Goal: Check status: Check status

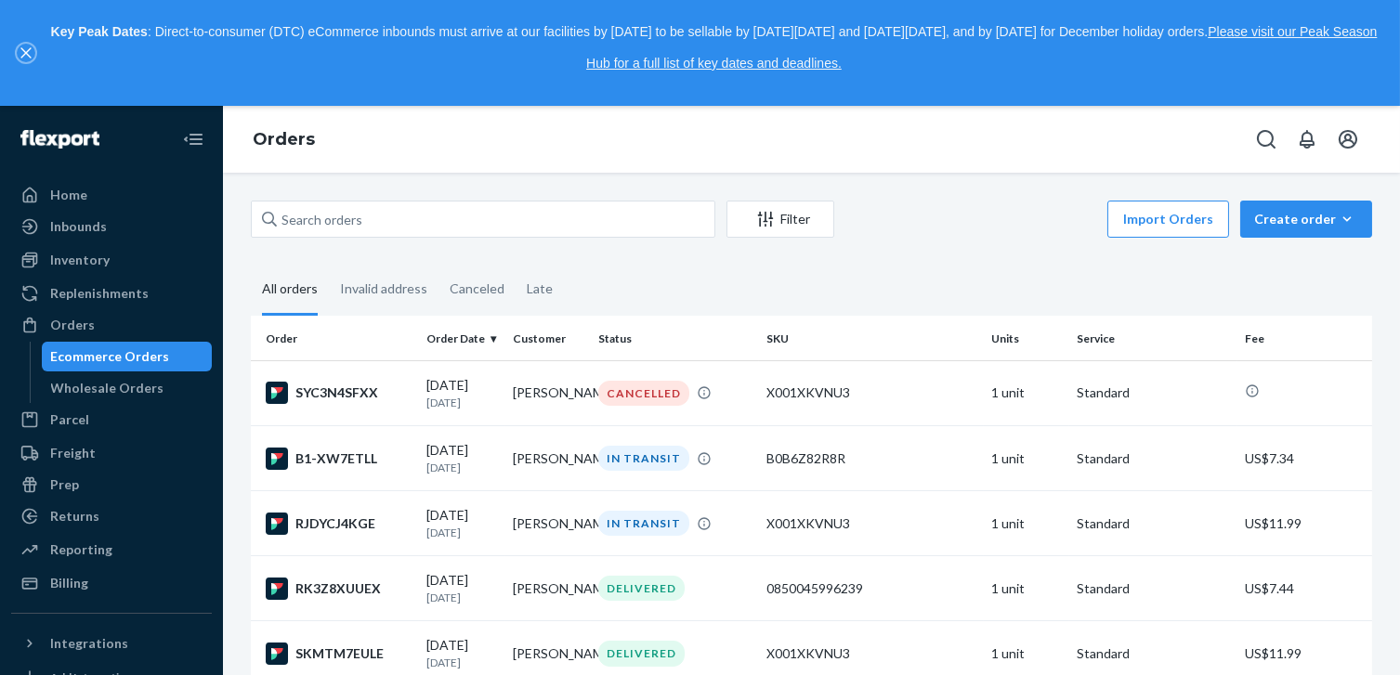
click at [20, 50] on icon "close," at bounding box center [25, 52] width 11 height 11
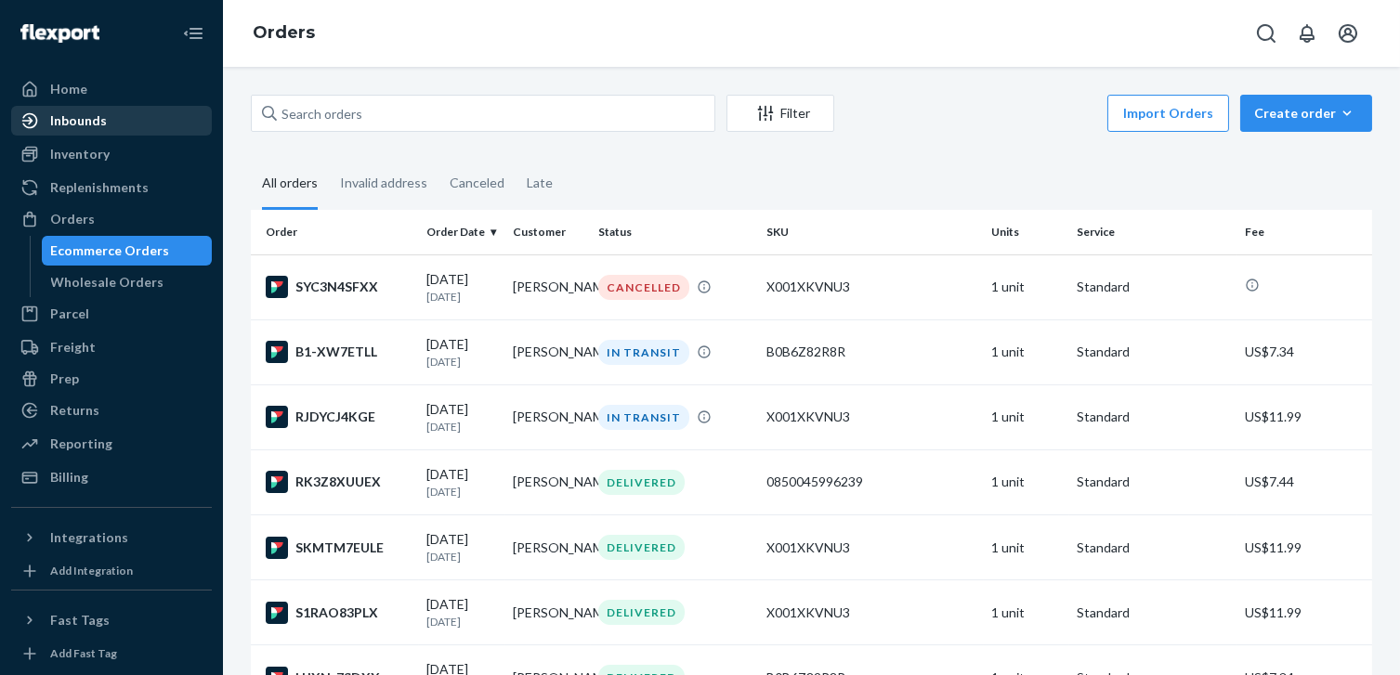
click at [78, 124] on div "Inbounds" at bounding box center [78, 120] width 57 height 19
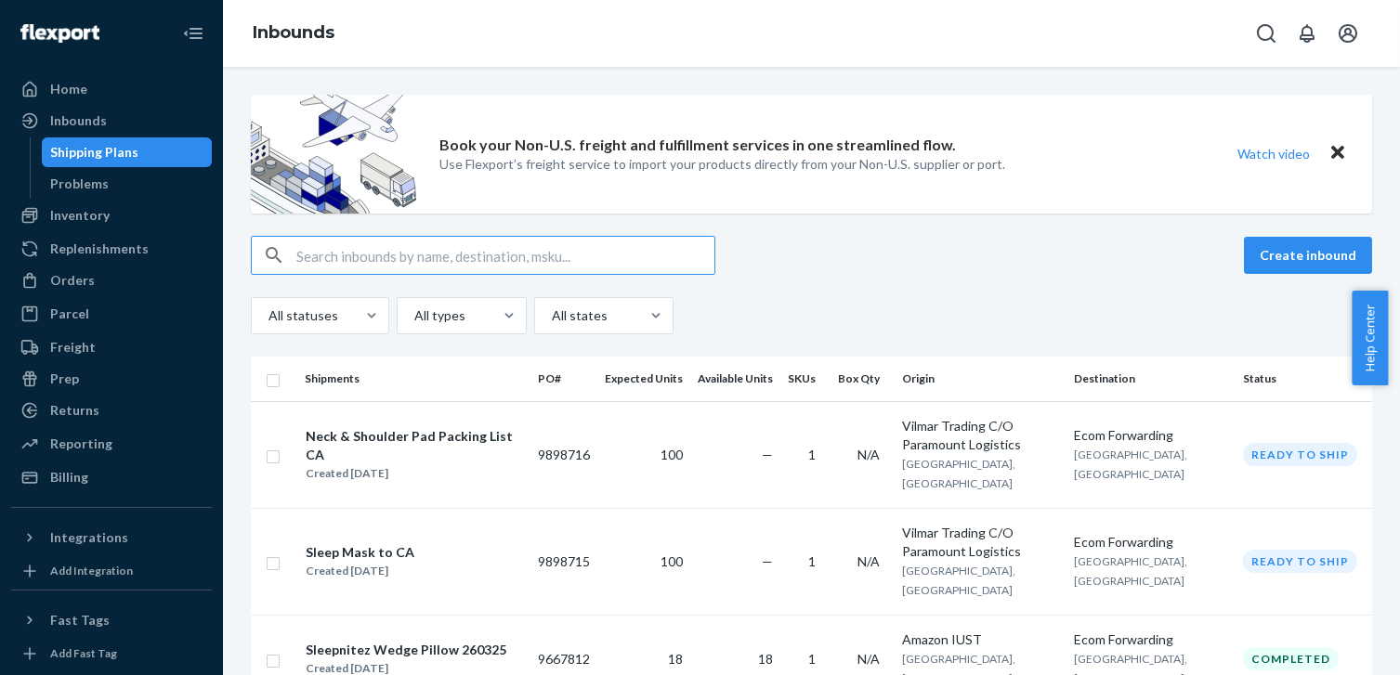
scroll to position [84, 0]
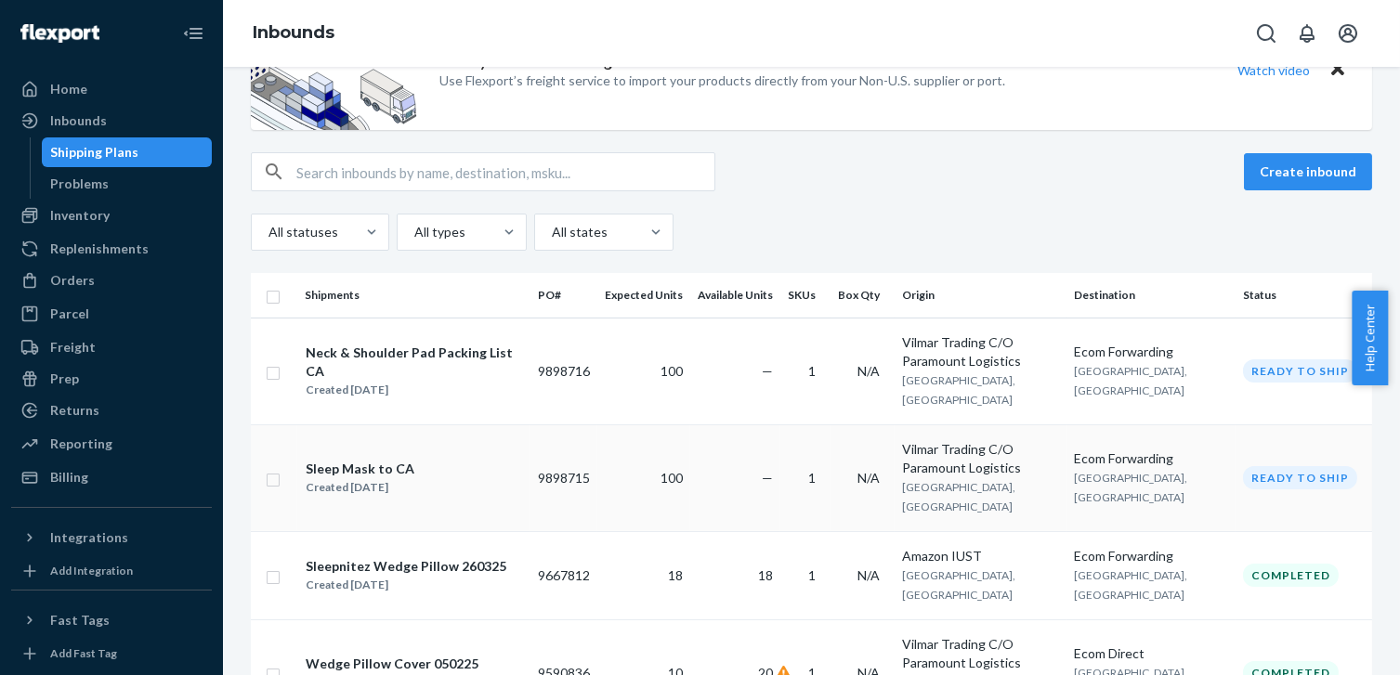
click at [1292, 466] on div "Ready to ship" at bounding box center [1300, 477] width 114 height 23
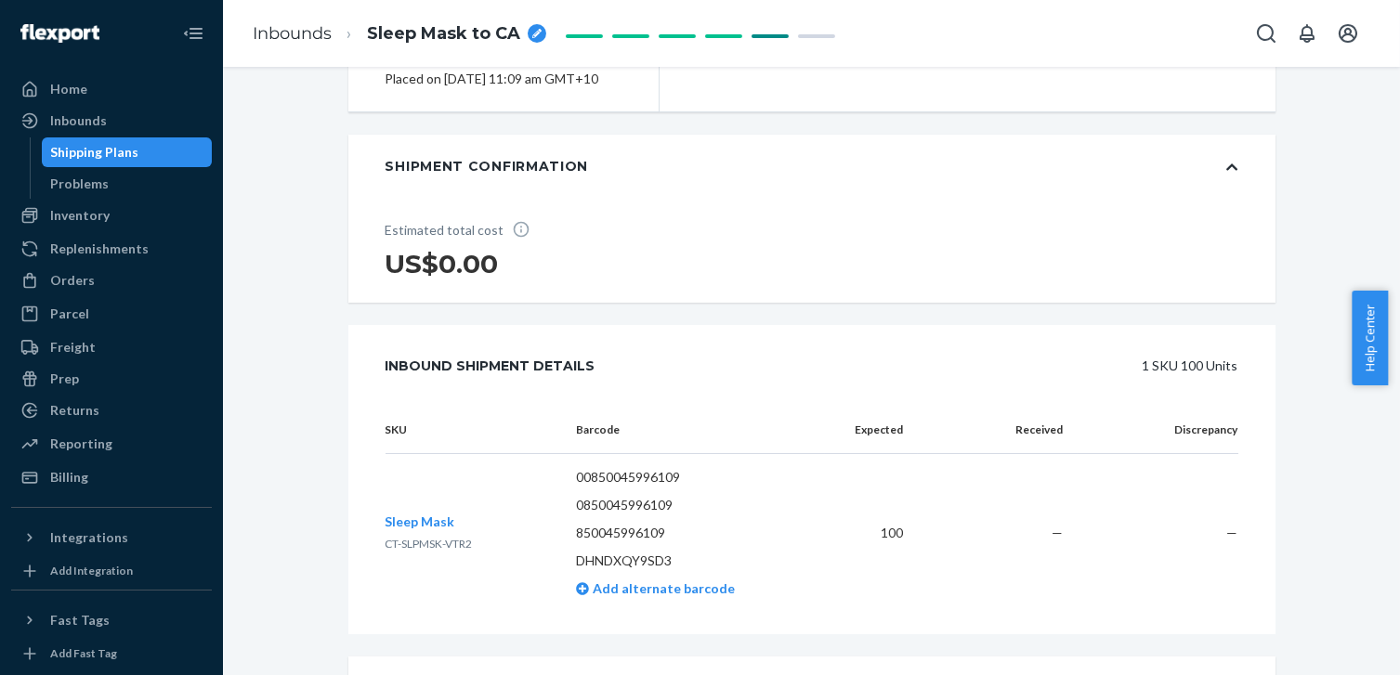
scroll to position [506, 0]
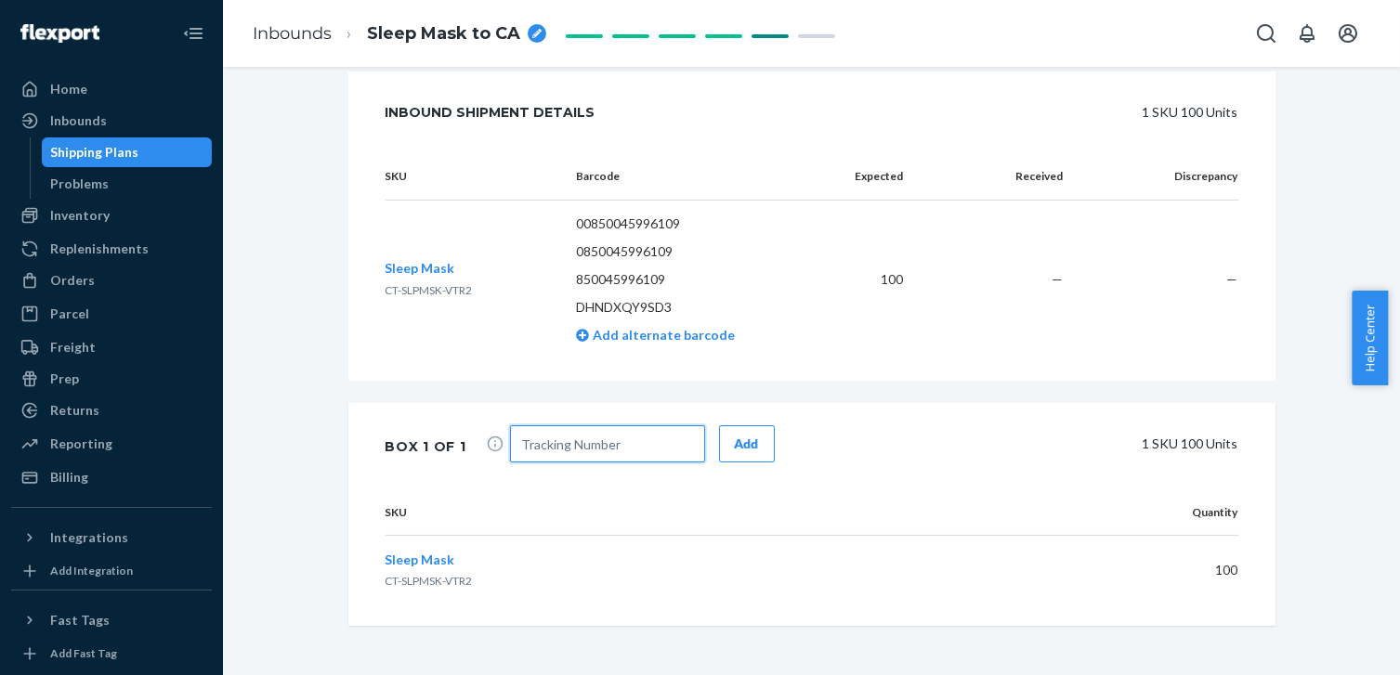
click at [522, 463] on input "text" at bounding box center [607, 443] width 195 height 37
paste input "1ZJ73E770318004913"
type input "1ZJ73E770318004913"
click at [738, 453] on div "Add" at bounding box center [747, 444] width 24 height 19
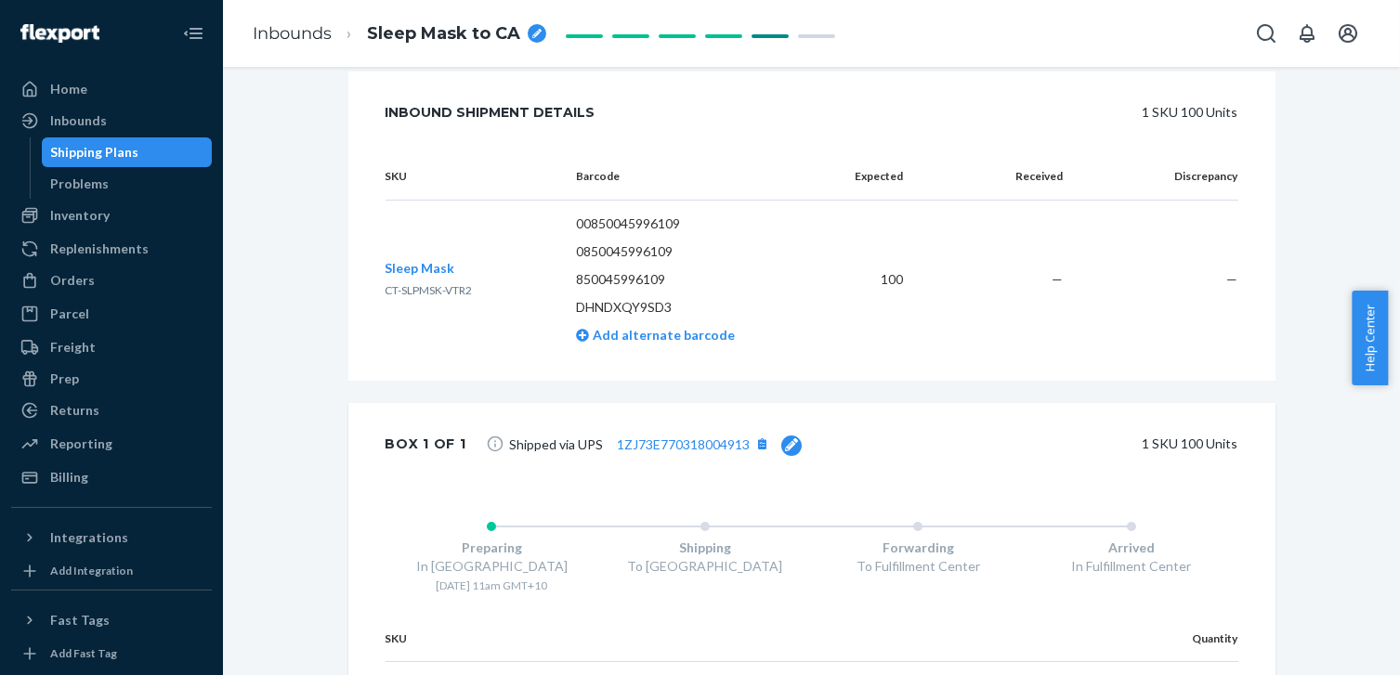
scroll to position [591, 0]
